Goal: Transaction & Acquisition: Purchase product/service

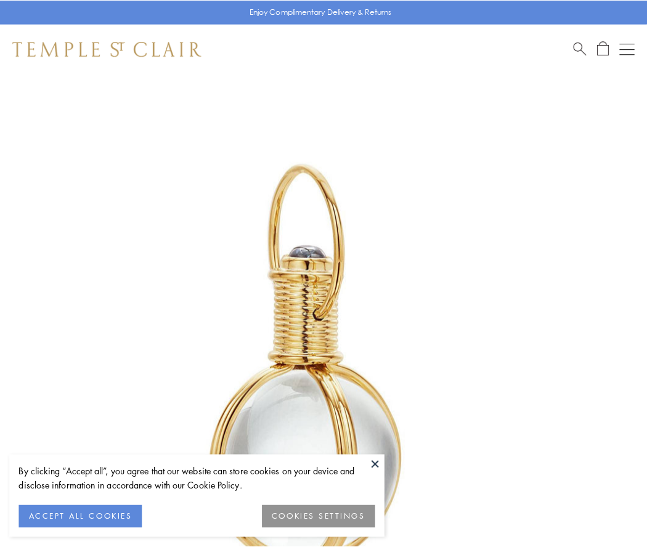
scroll to position [322, 0]
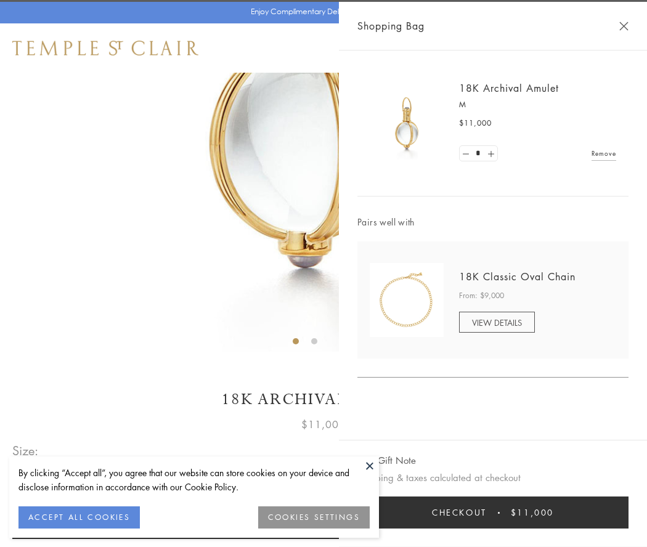
click at [493, 513] on button "Checkout $11,000" at bounding box center [492, 513] width 271 height 32
